Goal: Check status: Check status

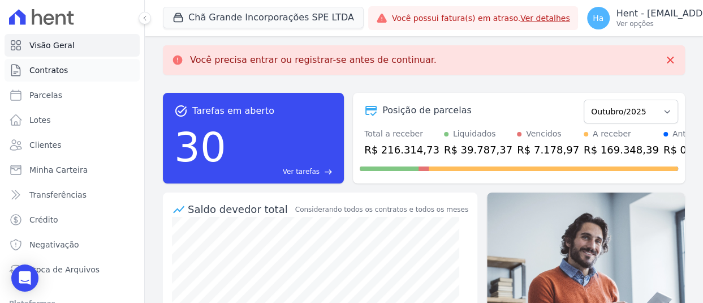
click at [54, 73] on span "Contratos" at bounding box center [48, 70] width 38 height 11
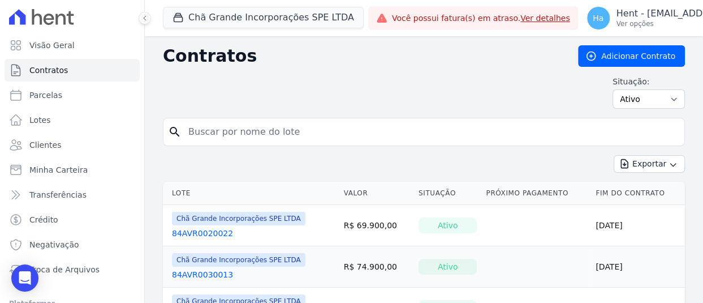
click at [207, 232] on link "84AVR0020022" at bounding box center [202, 233] width 61 height 11
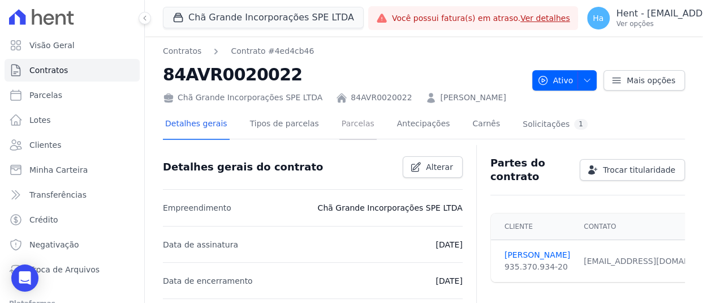
click at [340, 140] on link "Parcelas" at bounding box center [358, 125] width 37 height 30
